Goal: Obtain resource: Download file/media

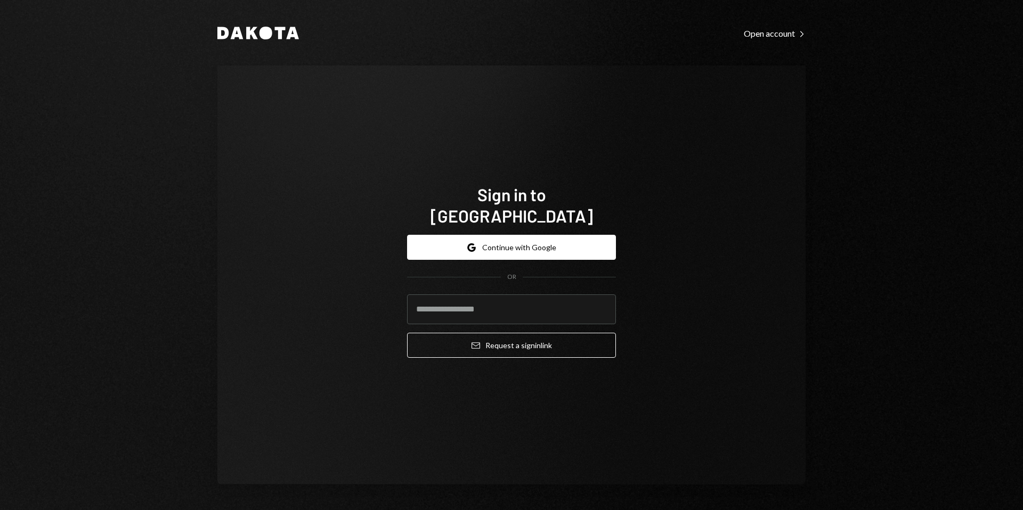
type input "**********"
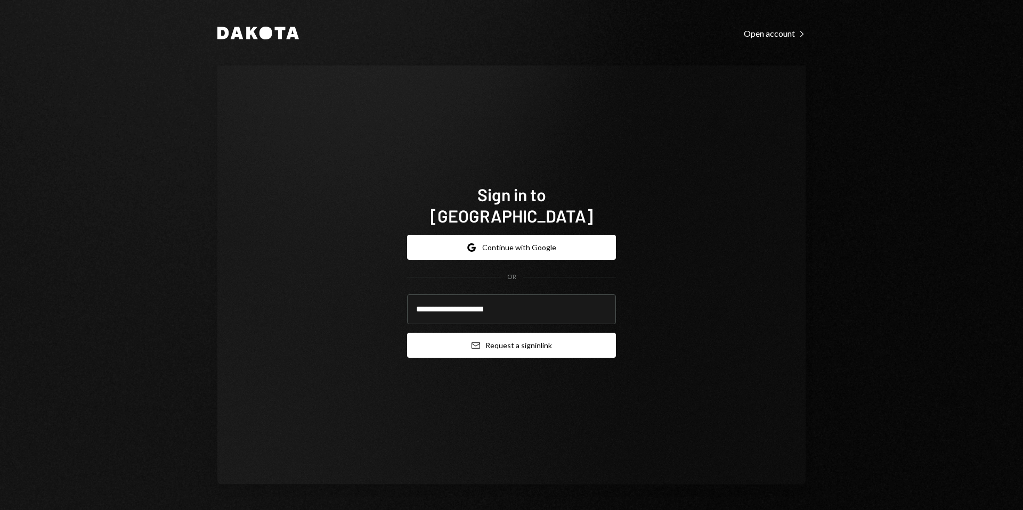
click at [509, 342] on button "Email Request a sign in link" at bounding box center [511, 345] width 209 height 25
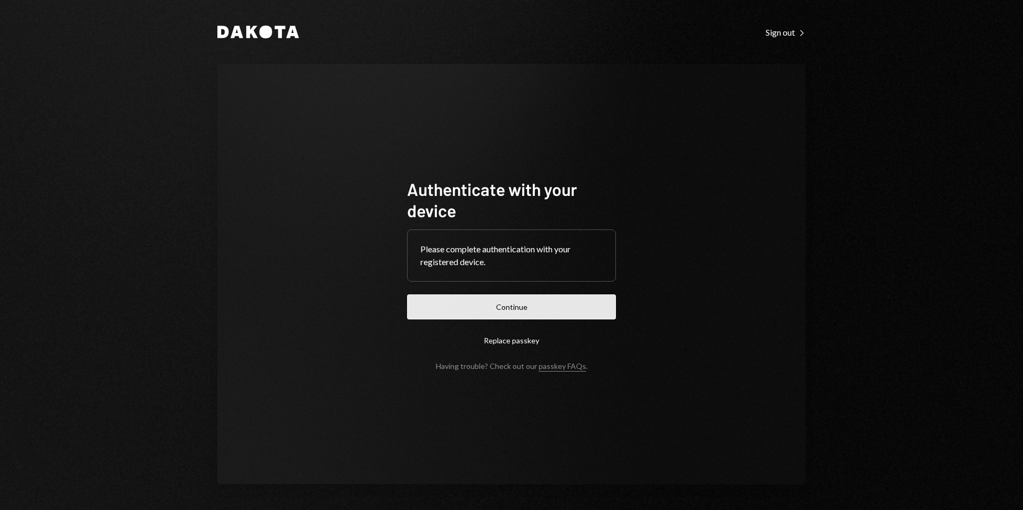
click at [521, 311] on button "Continue" at bounding box center [511, 307] width 209 height 25
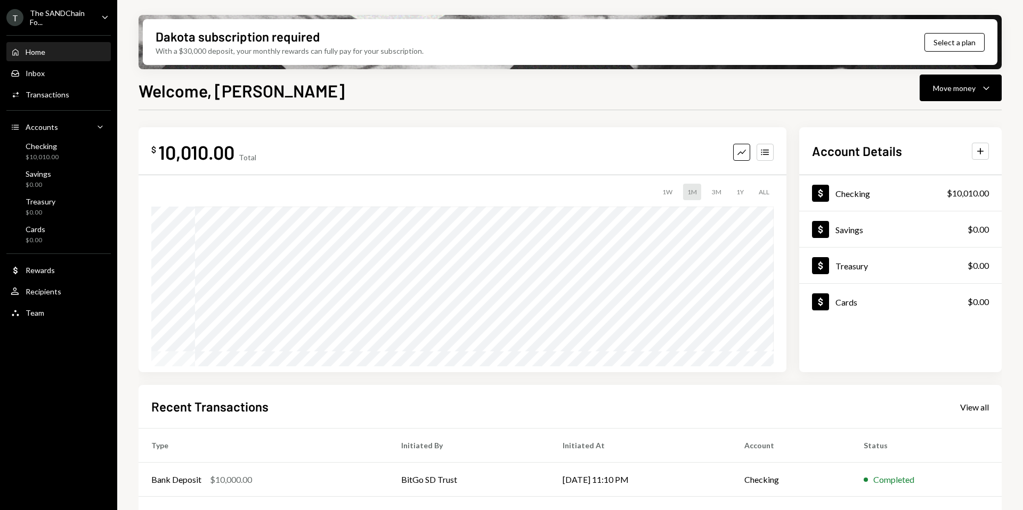
click at [31, 15] on div "The SANDChain Fo..." at bounding box center [61, 18] width 63 height 18
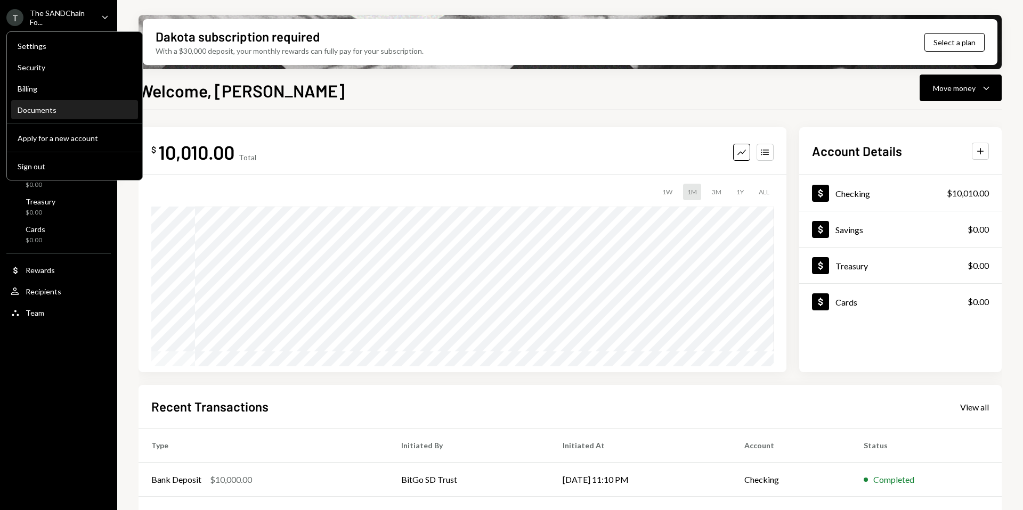
click at [51, 109] on div "Documents" at bounding box center [75, 109] width 114 height 9
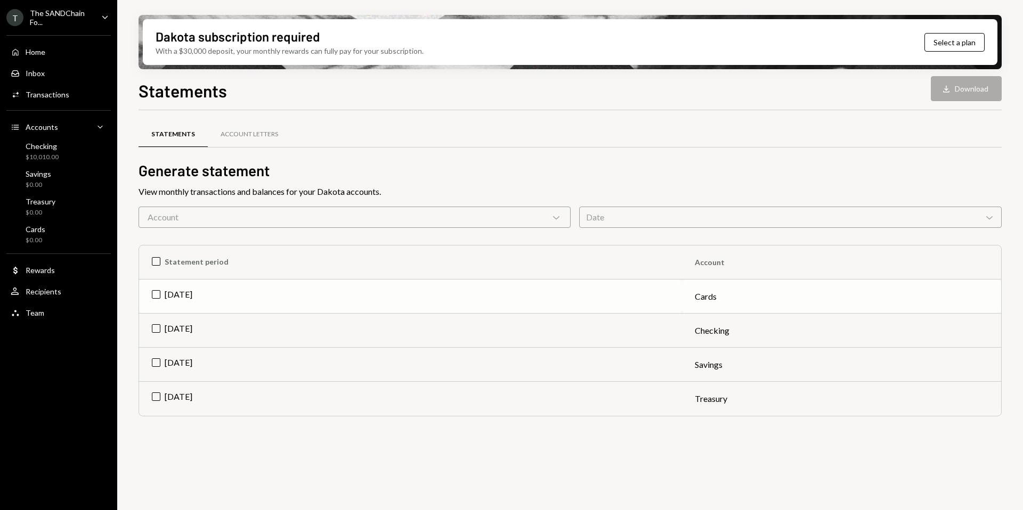
click at [156, 294] on td "[DATE]" at bounding box center [410, 297] width 543 height 34
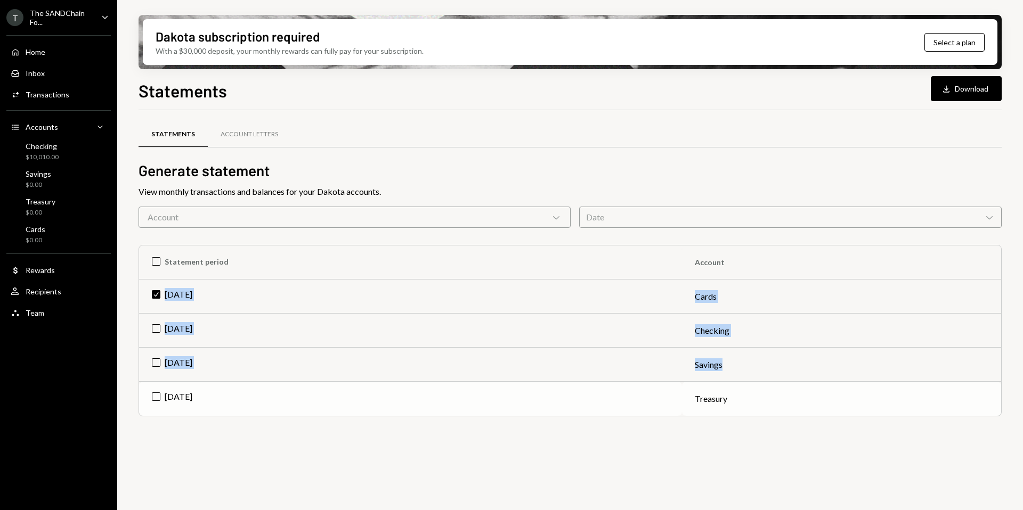
click at [160, 394] on td "[DATE]" at bounding box center [410, 399] width 543 height 34
click at [159, 399] on td "Check [DATE]" at bounding box center [410, 399] width 543 height 34
click at [160, 368] on td "[DATE]" at bounding box center [410, 365] width 543 height 34
click at [158, 325] on td "[DATE]" at bounding box center [410, 331] width 543 height 34
click at [154, 396] on td "[DATE]" at bounding box center [410, 399] width 543 height 34
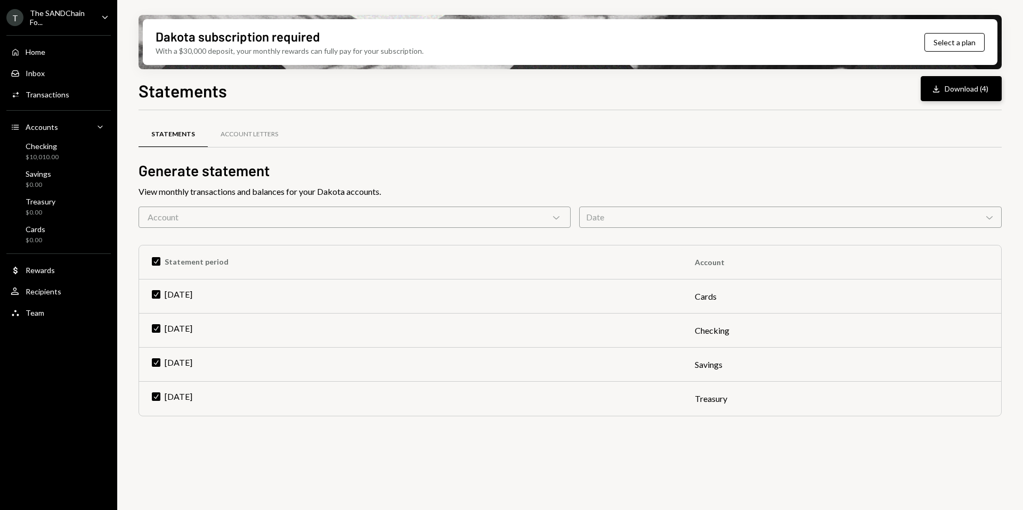
click at [958, 93] on button "Download Download (4)" at bounding box center [961, 88] width 81 height 25
click at [266, 138] on div "Account Letters" at bounding box center [250, 134] width 58 height 9
